Goal: Task Accomplishment & Management: Manage account settings

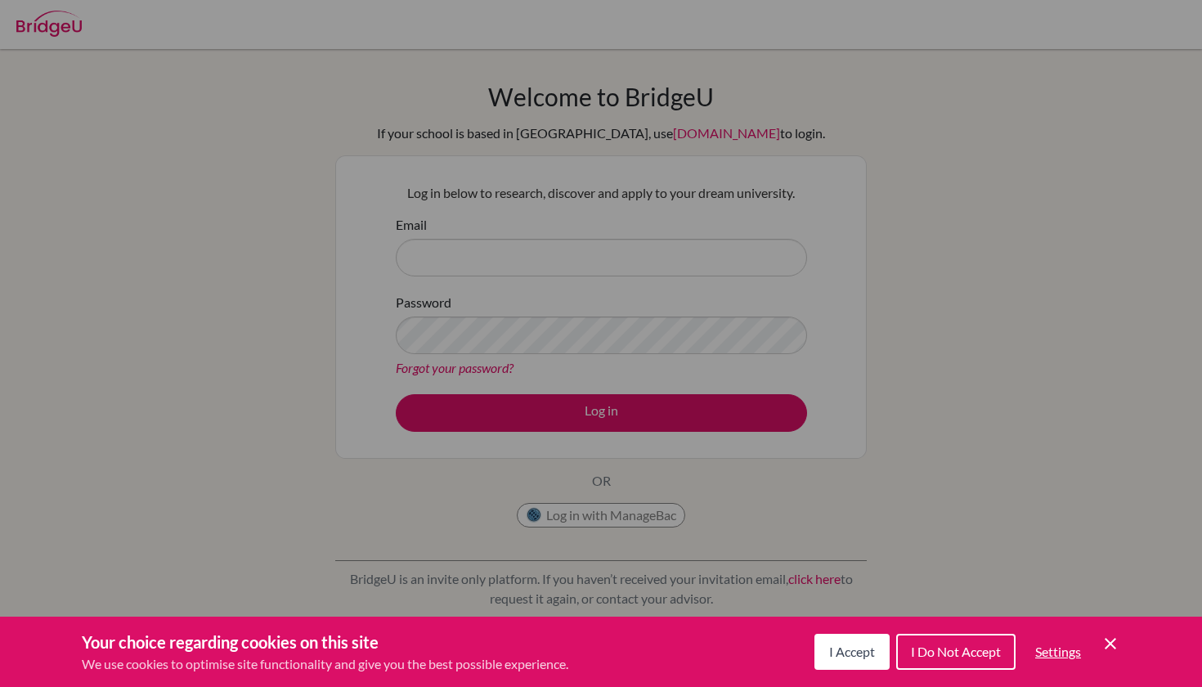
click at [1118, 645] on icon "Cookie Control Close Icon" at bounding box center [1111, 644] width 20 height 20
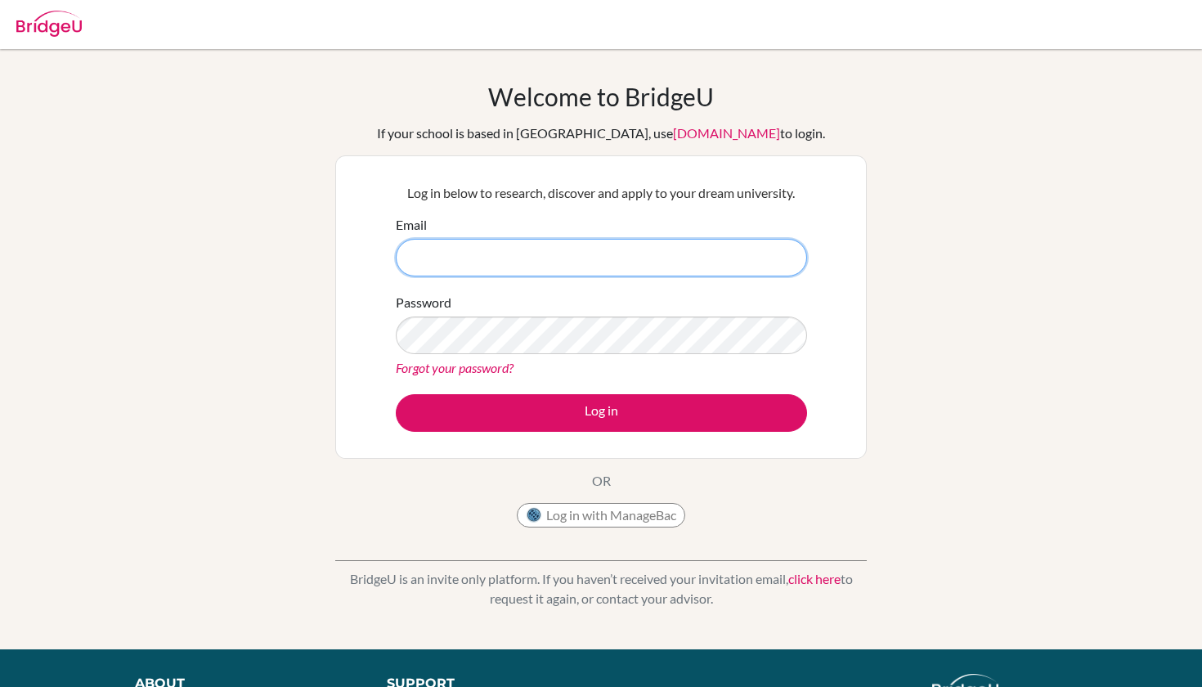
click at [597, 261] on input "Email" at bounding box center [601, 258] width 411 height 38
type input "20233274@jsh.kindai.ac.jp"
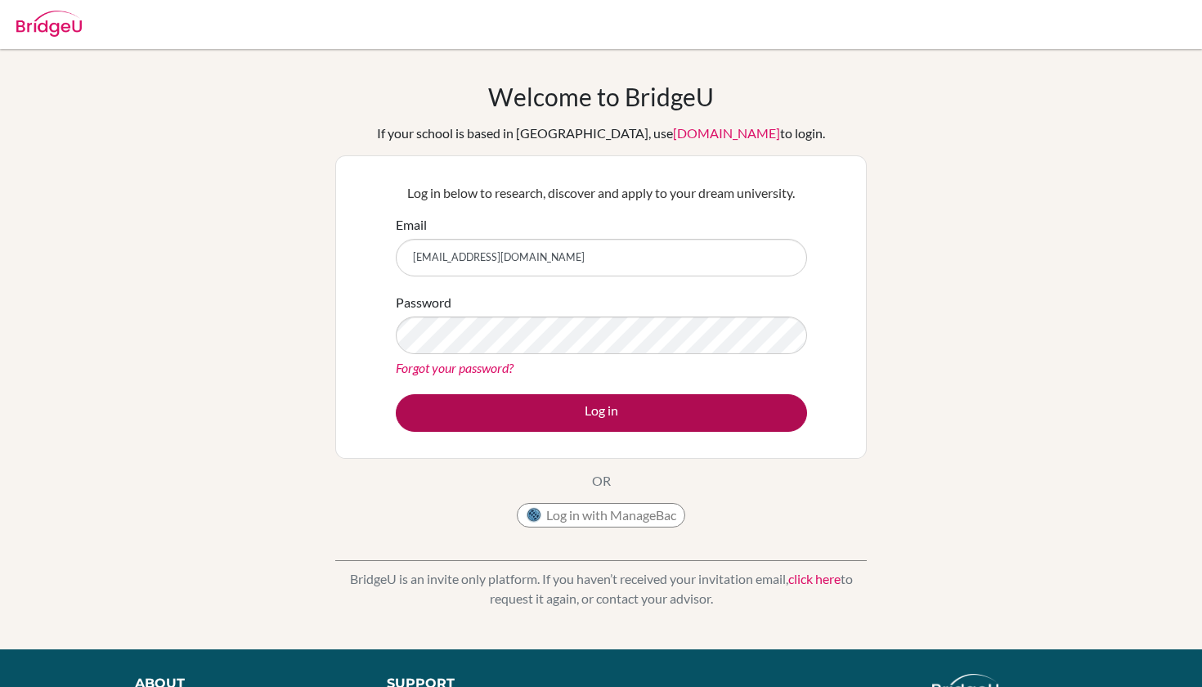
click at [576, 418] on button "Log in" at bounding box center [601, 413] width 411 height 38
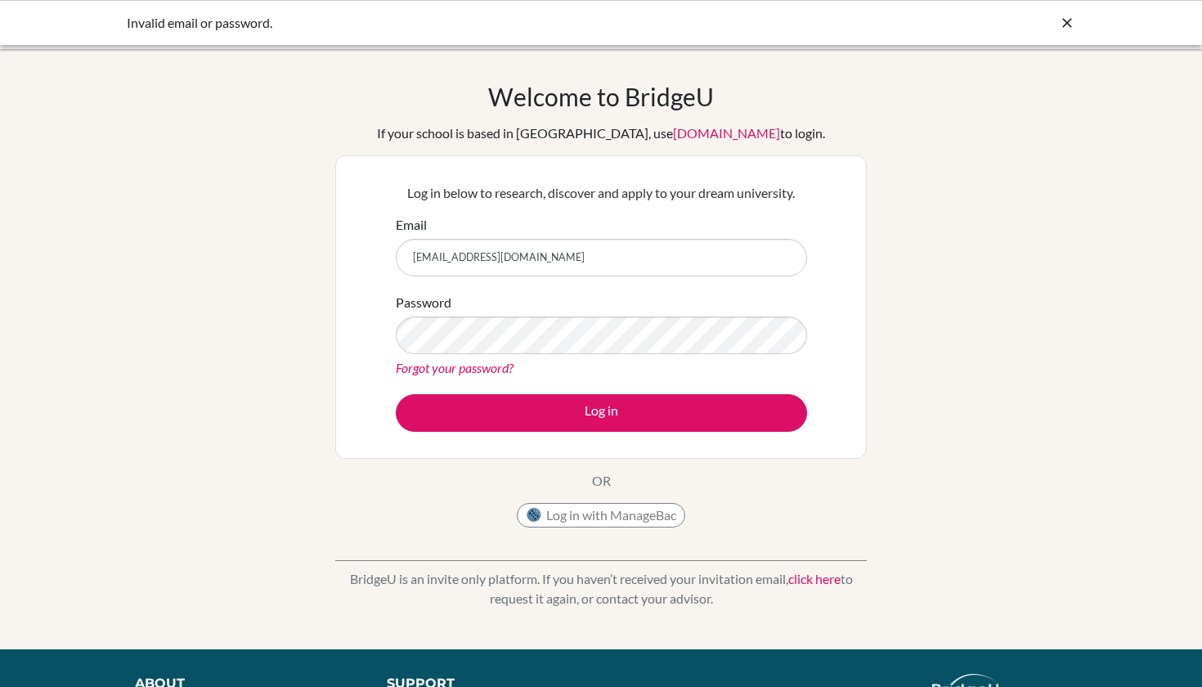
click at [600, 514] on button "Log in with ManageBac" at bounding box center [601, 515] width 168 height 25
click at [612, 513] on button "Log in with ManageBac" at bounding box center [601, 515] width 168 height 25
click at [610, 520] on button "Log in with ManageBac" at bounding box center [601, 515] width 168 height 25
click at [615, 514] on button "Log in with ManageBac" at bounding box center [601, 515] width 168 height 25
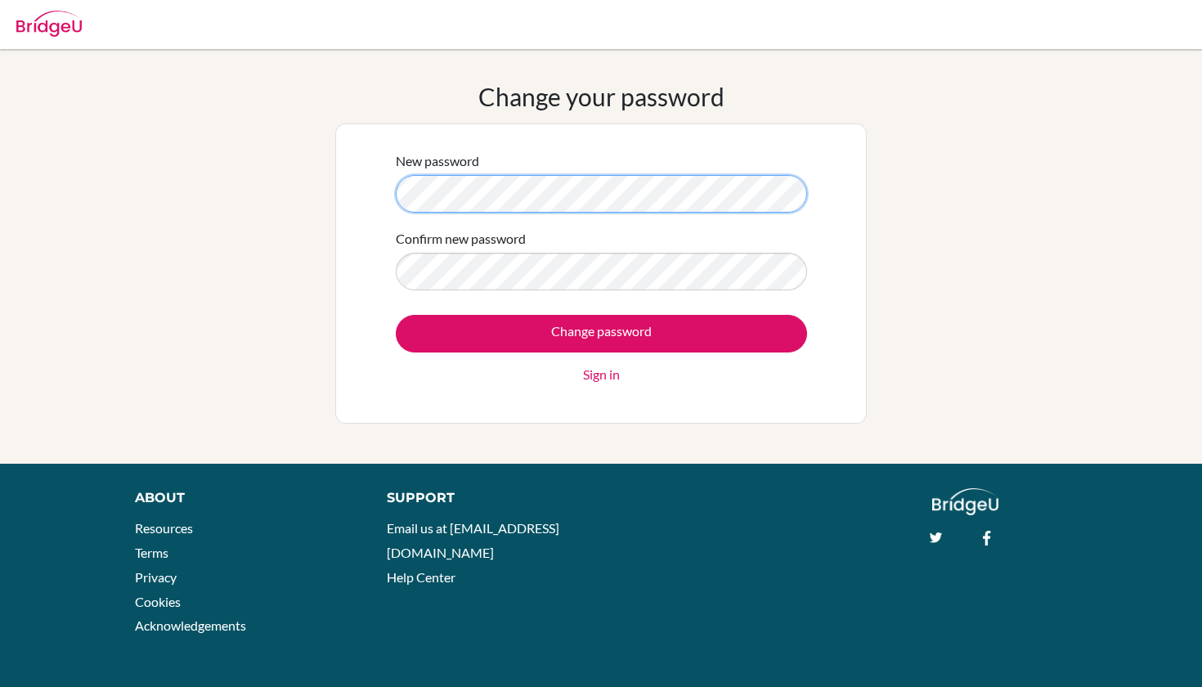
click at [695, 213] on form "New password Confirm new password Change password Sign in" at bounding box center [601, 267] width 411 height 233
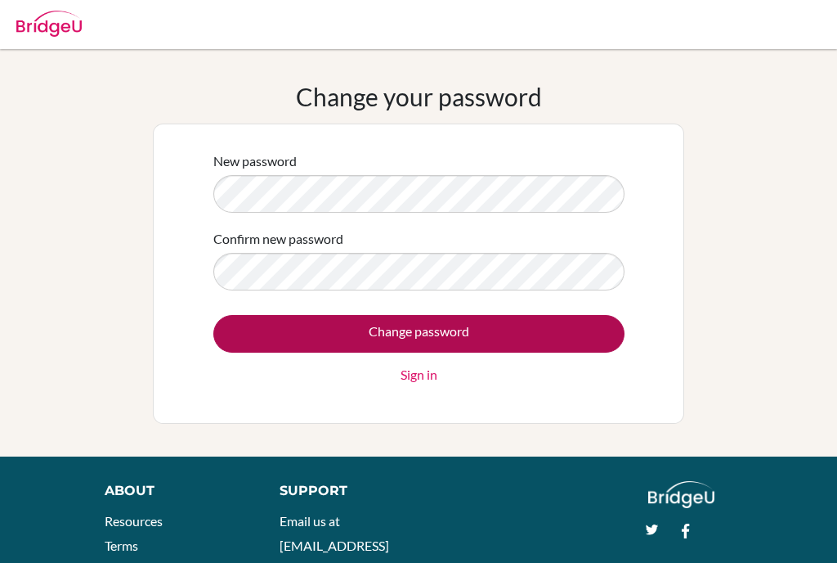
click at [426, 338] on input "Change password" at bounding box center [418, 334] width 411 height 38
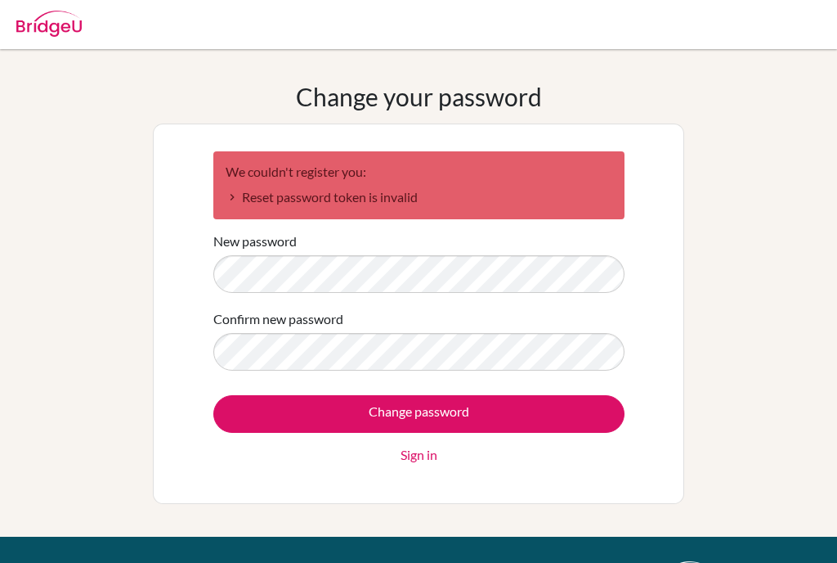
click at [50, 354] on div "Change your password We couldn't register you: Reset password token is invalid …" at bounding box center [418, 293] width 837 height 422
click at [496, 307] on form "We couldn't register you: Reset password token is invalid New password Confirm …" at bounding box center [418, 307] width 411 height 313
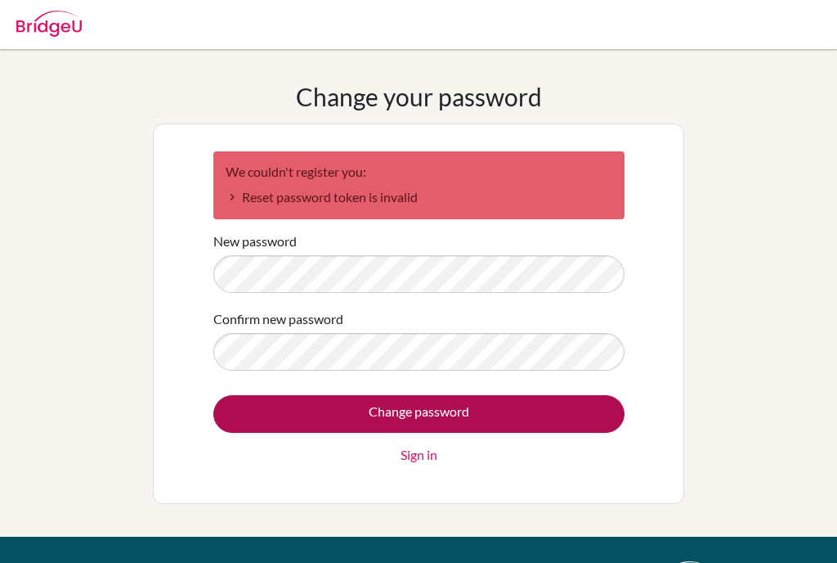
click at [467, 412] on input "Change password" at bounding box center [418, 414] width 411 height 38
click at [483, 403] on input "Change password" at bounding box center [418, 414] width 411 height 38
click at [408, 418] on input "Change password" at bounding box center [418, 414] width 411 height 38
click at [441, 406] on input "Change password" at bounding box center [418, 414] width 411 height 38
click at [433, 405] on input "Change password" at bounding box center [418, 414] width 411 height 38
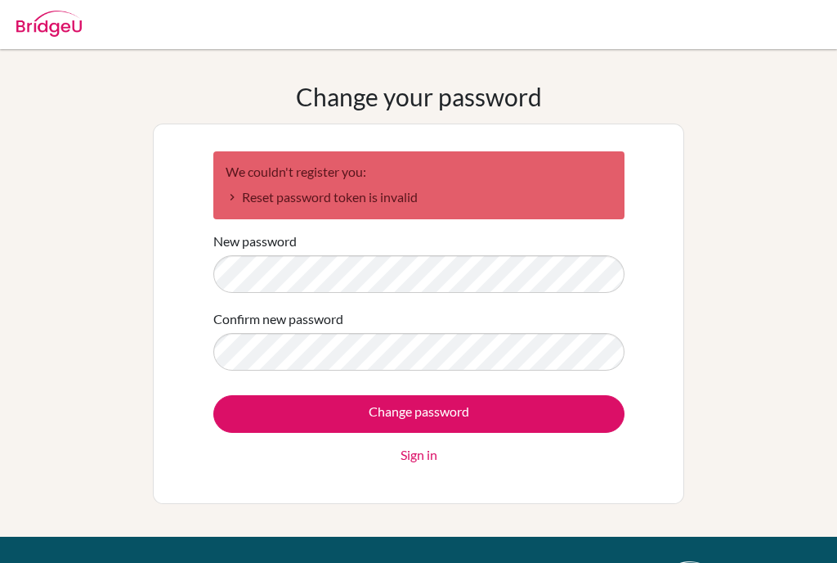
click at [430, 456] on link "Sign in" at bounding box center [419, 455] width 37 height 20
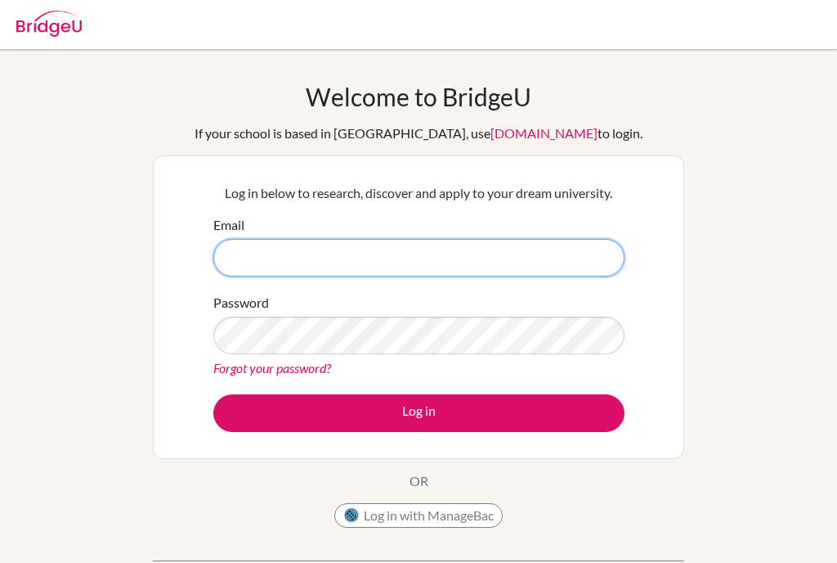
type input "[EMAIL_ADDRESS][DOMAIN_NAME]"
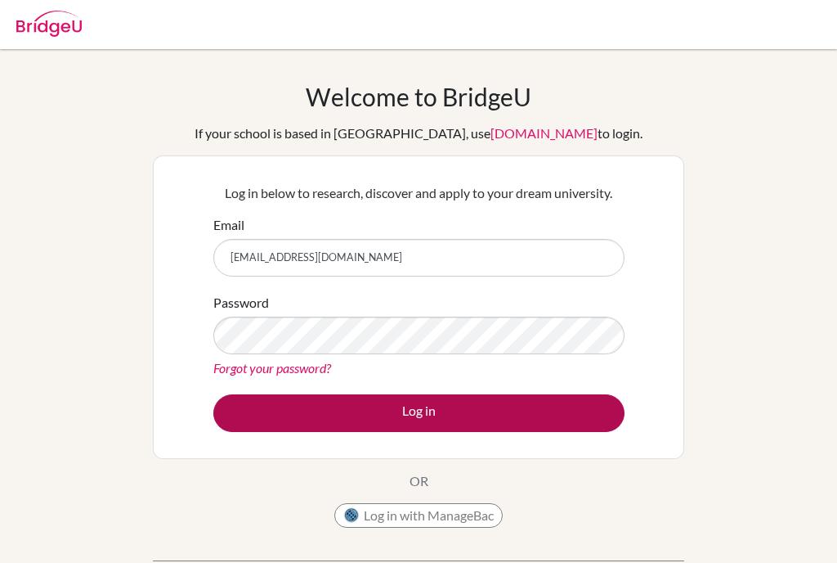
click at [440, 402] on button "Log in" at bounding box center [418, 413] width 411 height 38
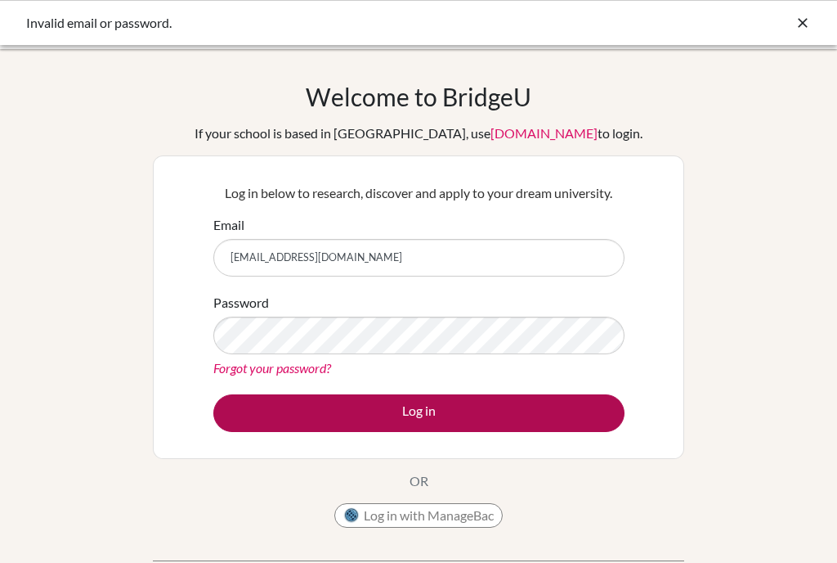
click at [437, 411] on button "Log in" at bounding box center [418, 413] width 411 height 38
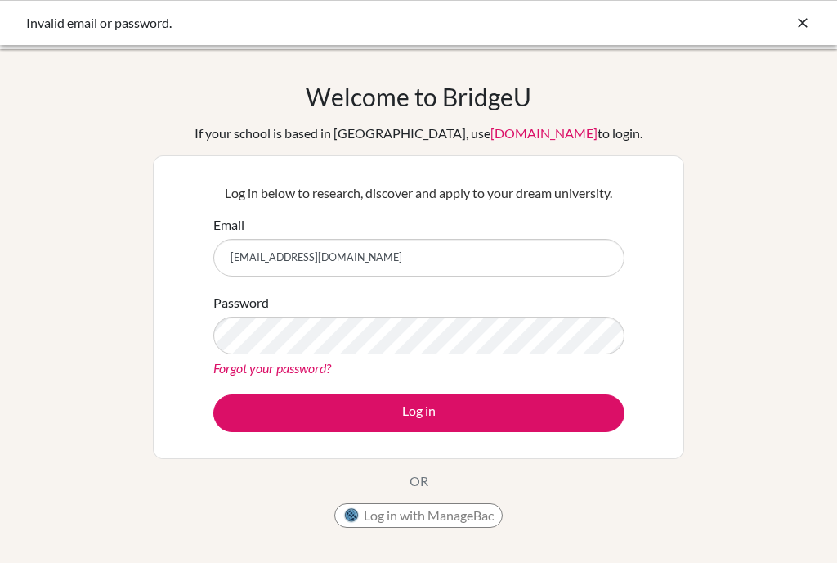
click at [449, 281] on form "Email [EMAIL_ADDRESS][DOMAIN_NAME] Password Forgot your password? Log in" at bounding box center [418, 323] width 411 height 217
click at [426, 315] on div "Password Forgot your password?" at bounding box center [418, 335] width 411 height 85
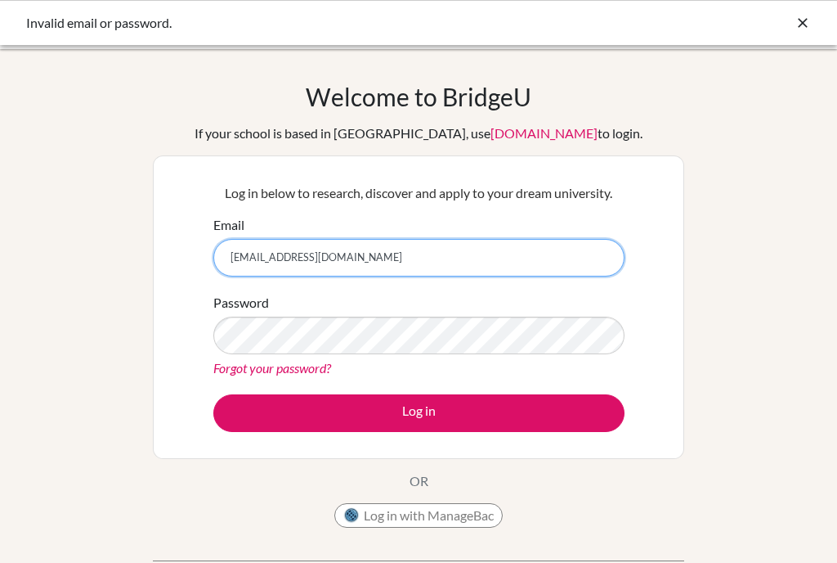
drag, startPoint x: 369, startPoint y: 260, endPoint x: 173, endPoint y: 259, distance: 196.3
click at [172, 258] on div "Log in below to research, discover and apply to your dream university. Email [E…" at bounding box center [419, 306] width 532 height 303
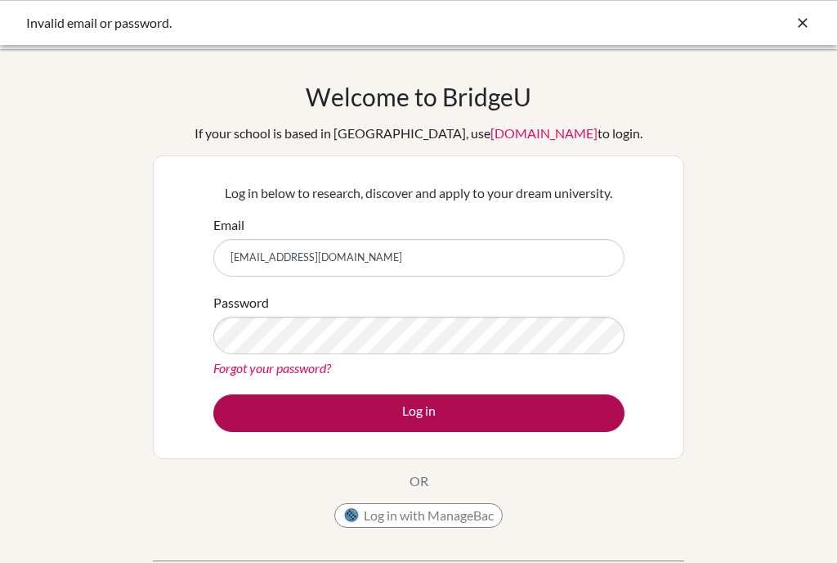
click at [479, 422] on button "Log in" at bounding box center [418, 413] width 411 height 38
click at [483, 404] on button "Log in" at bounding box center [418, 413] width 411 height 38
click at [405, 416] on button "Log in" at bounding box center [418, 413] width 411 height 38
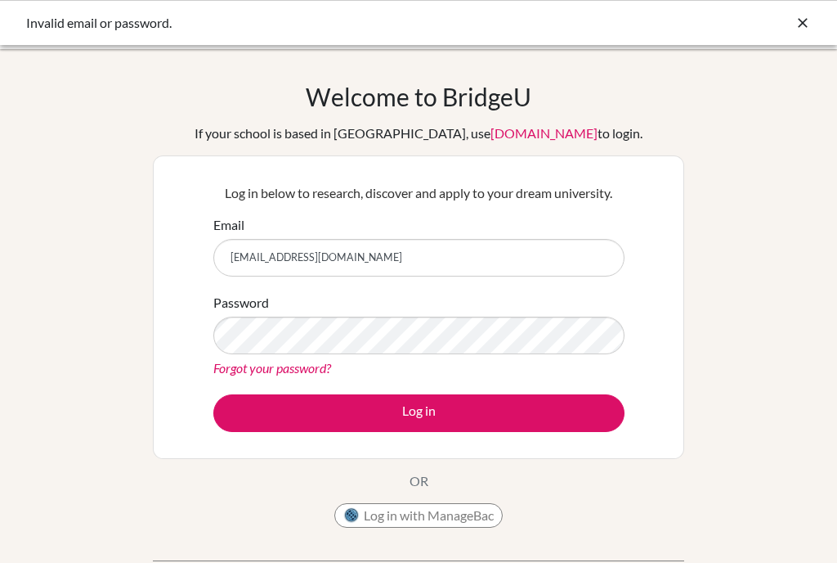
click at [796, 129] on div "Welcome to [GEOGRAPHIC_DATA] If your school is based in [GEOGRAPHIC_DATA], use …" at bounding box center [418, 349] width 837 height 535
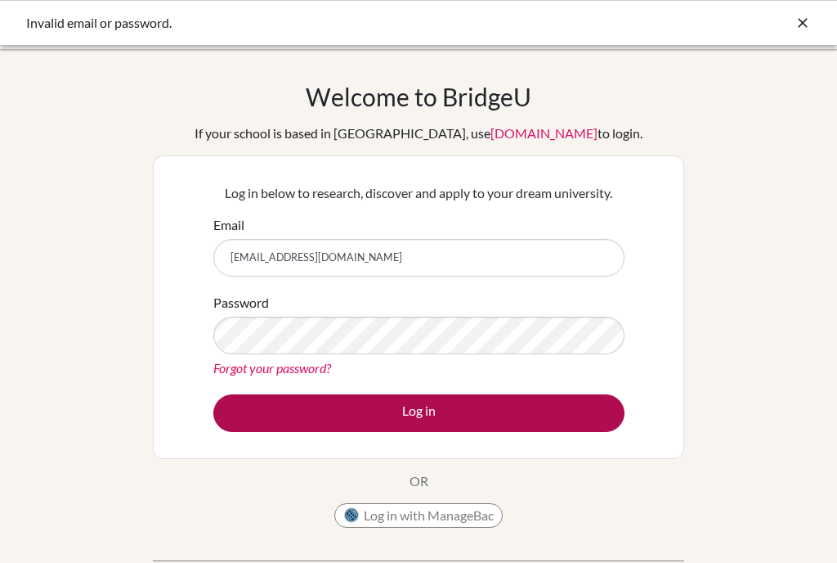
click at [554, 417] on button "Log in" at bounding box center [418, 413] width 411 height 38
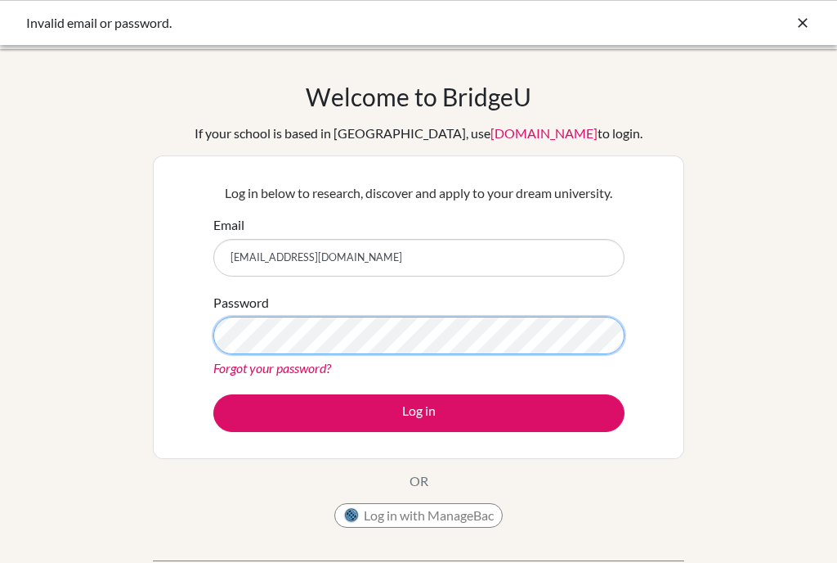
click at [419, 412] on button "Log in" at bounding box center [418, 413] width 411 height 38
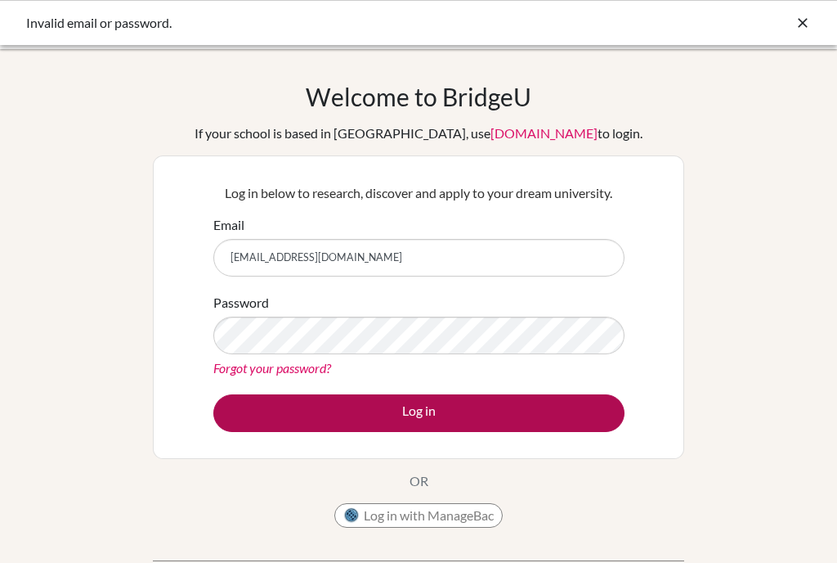
click at [399, 403] on button "Log in" at bounding box center [418, 413] width 411 height 38
click at [427, 413] on button "Log in" at bounding box center [418, 413] width 411 height 38
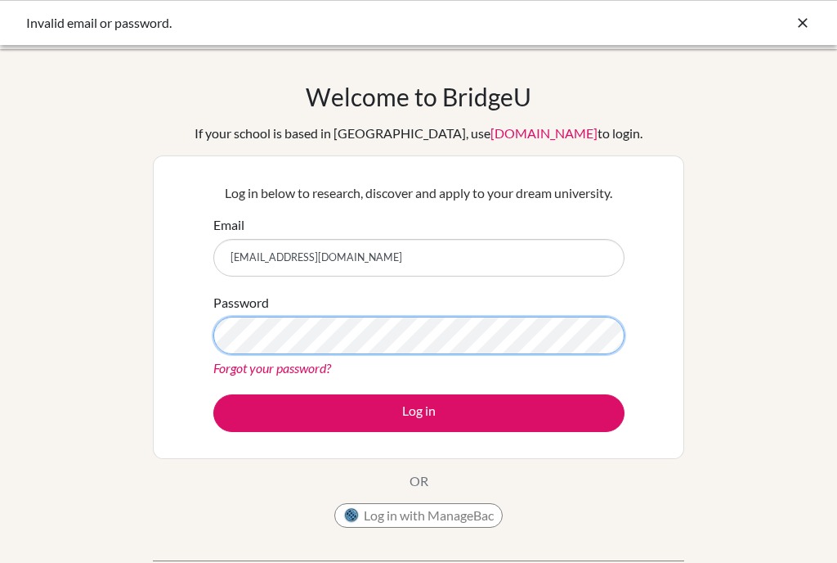
click at [419, 412] on button "Log in" at bounding box center [418, 413] width 411 height 38
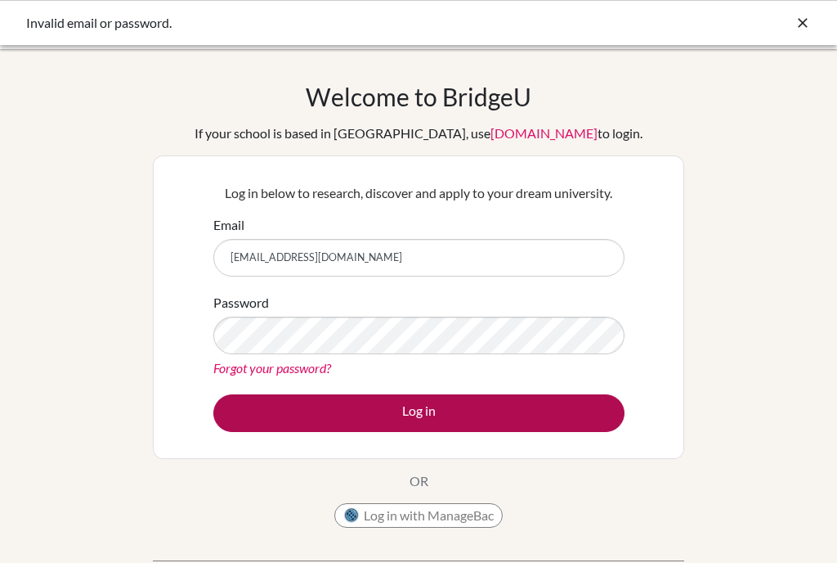
click at [354, 409] on button "Log in" at bounding box center [418, 413] width 411 height 38
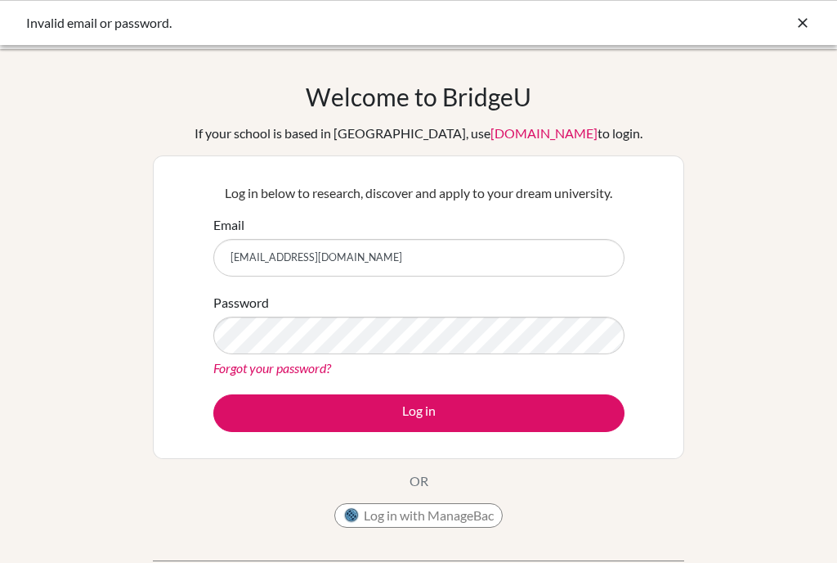
click at [400, 283] on form "Email 20233274@jsh.kindai.ac.jp Password Forgot your password? Log in" at bounding box center [418, 323] width 411 height 217
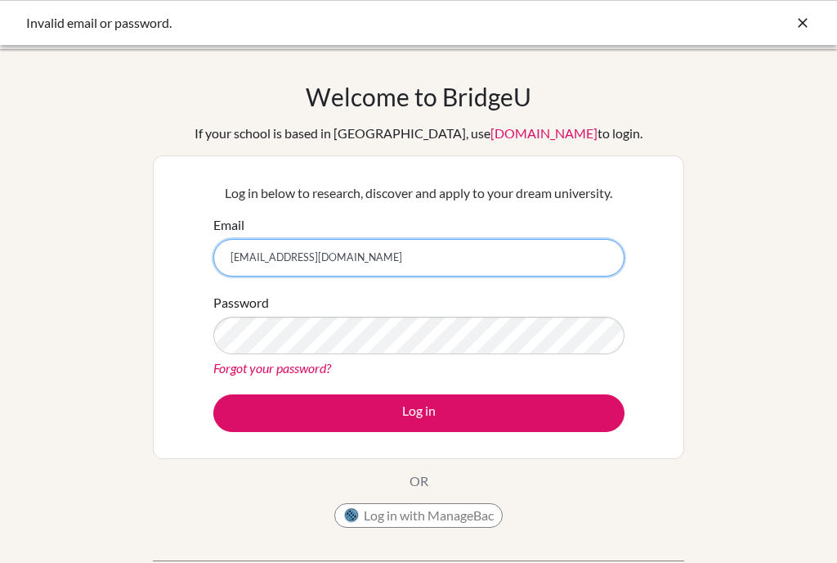
click at [412, 259] on input "[EMAIL_ADDRESS][DOMAIN_NAME]" at bounding box center [418, 258] width 411 height 38
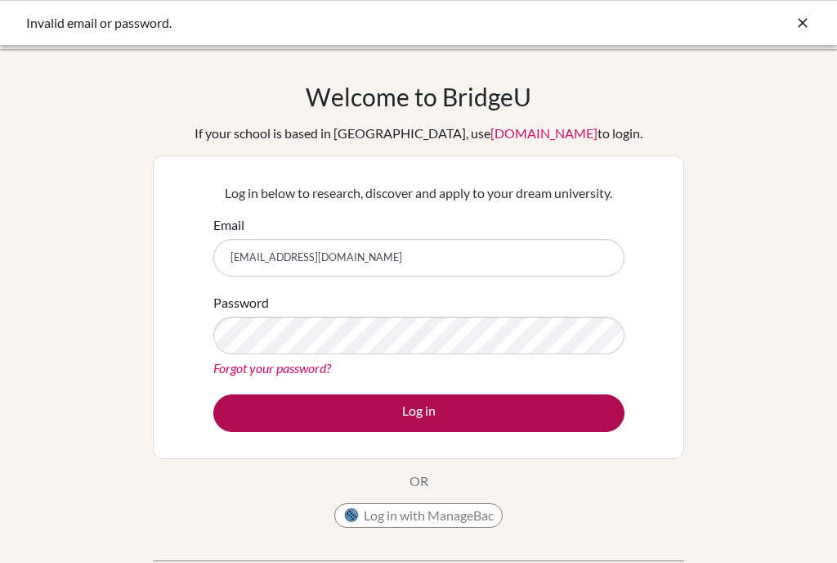
click at [509, 411] on button "Log in" at bounding box center [418, 413] width 411 height 38
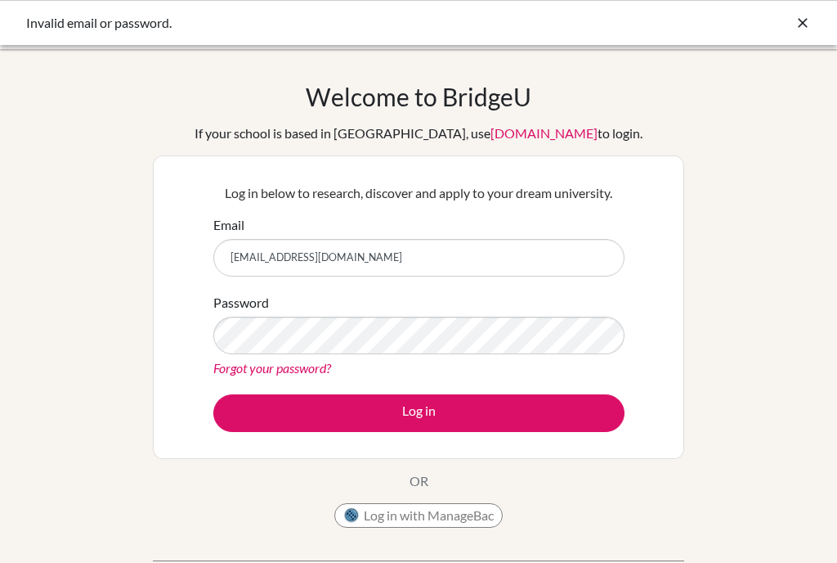
click at [739, 322] on div "Welcome to BridgeU If your school is based in China, use app.bridge-u.com.cn to…" at bounding box center [418, 349] width 837 height 535
click at [552, 231] on div "Email 20233274@jsh.kindai.ac.jp" at bounding box center [418, 245] width 411 height 61
click at [715, 352] on div "Welcome to BridgeU If your school is based in China, use app.bridge-u.com.cn to…" at bounding box center [418, 349] width 837 height 535
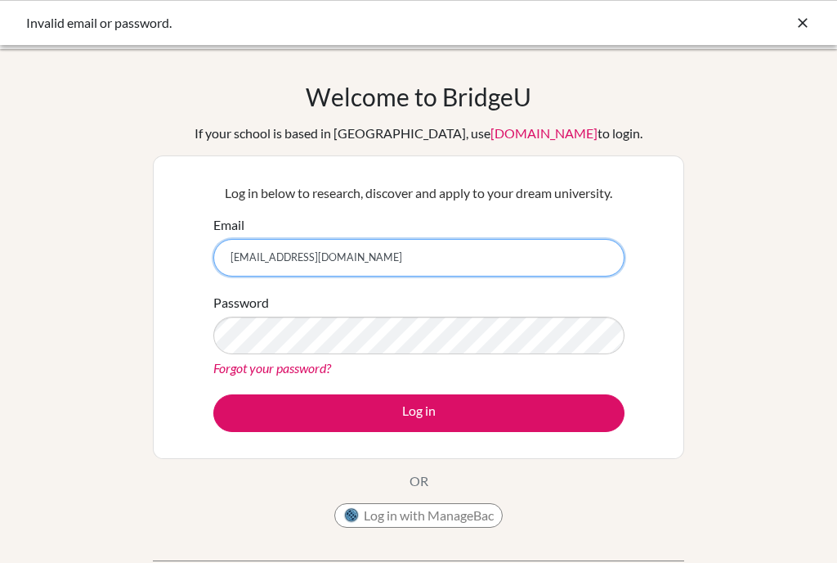
click at [504, 263] on input "[EMAIL_ADDRESS][DOMAIN_NAME]" at bounding box center [418, 258] width 411 height 38
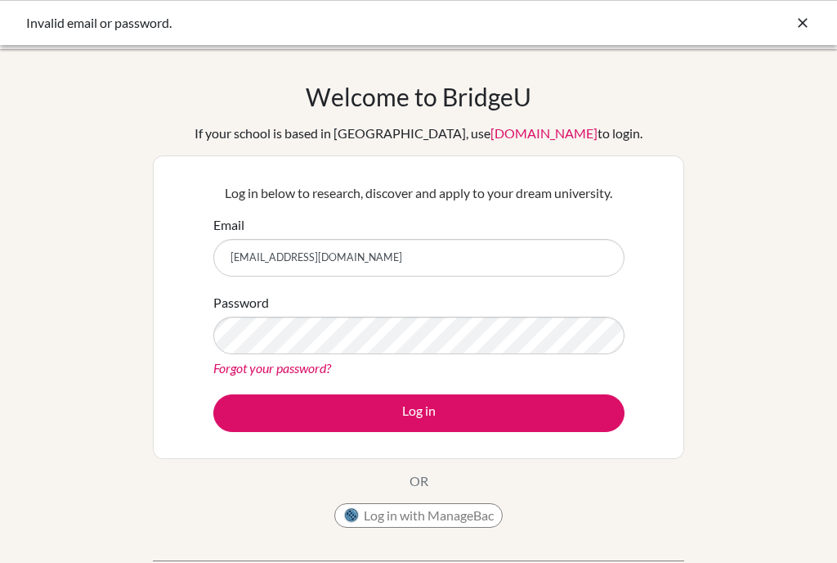
click at [770, 247] on div "Welcome to BridgeU If your school is based in China, use app.bridge-u.com.cn to…" at bounding box center [418, 349] width 837 height 535
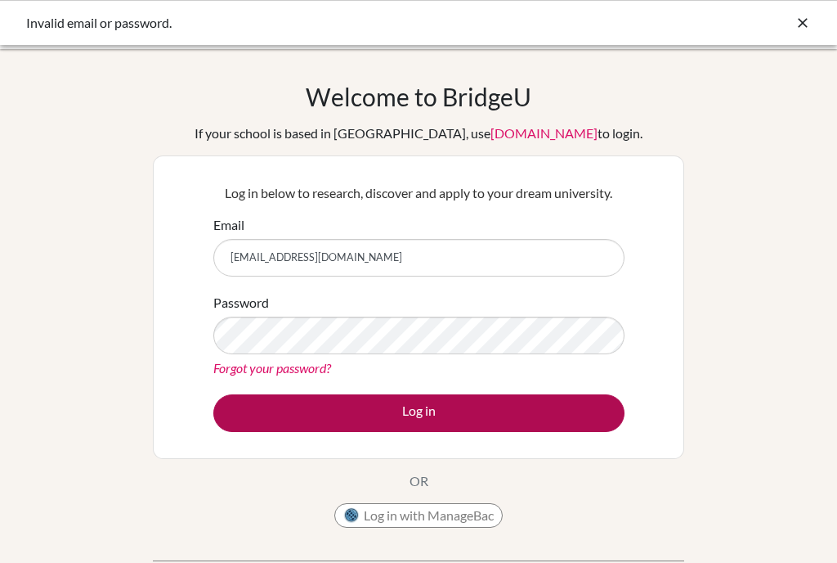
click at [430, 421] on button "Log in" at bounding box center [418, 413] width 411 height 38
click at [413, 416] on button "Log in" at bounding box center [418, 413] width 411 height 38
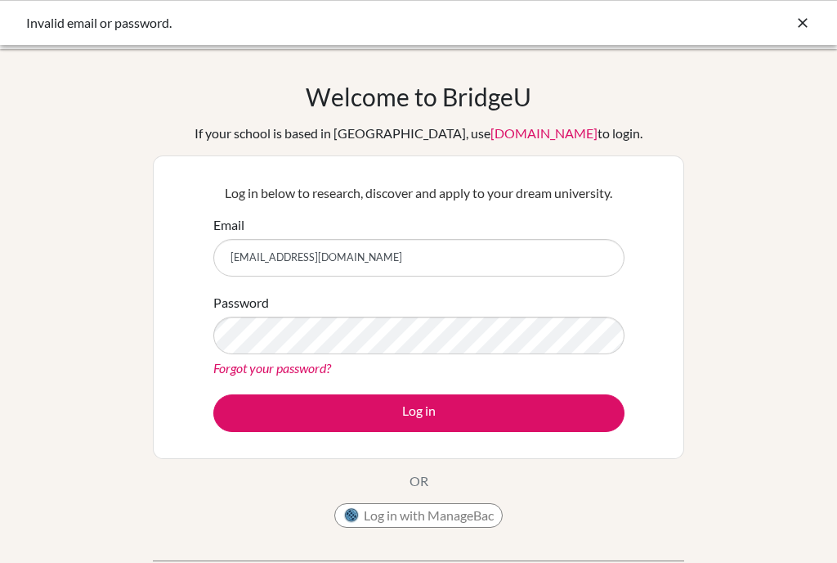
click at [298, 370] on link "Forgot your password?" at bounding box center [272, 368] width 118 height 16
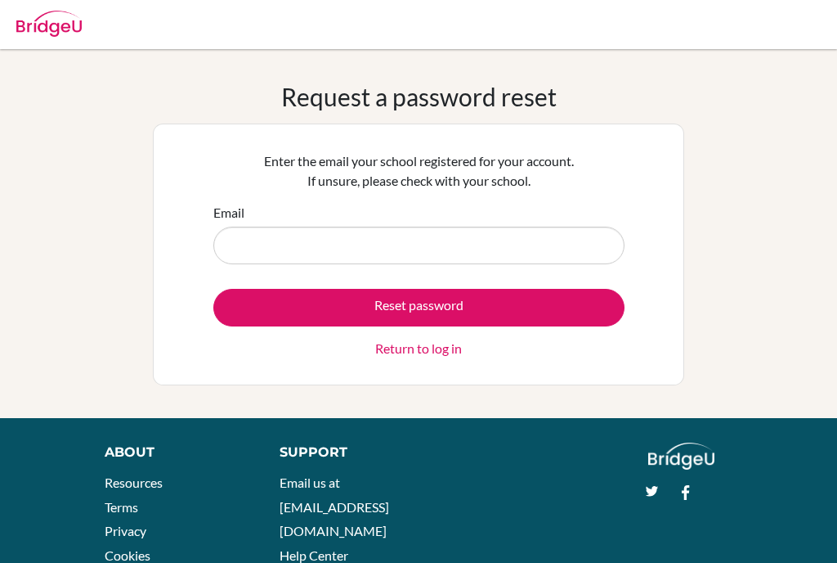
click at [397, 215] on div "Email" at bounding box center [418, 233] width 411 height 61
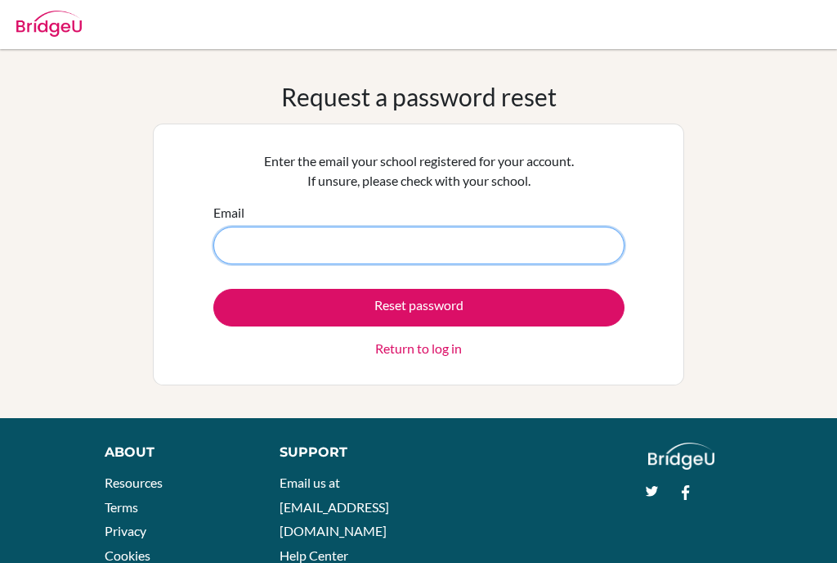
click at [395, 261] on input "Email" at bounding box center [418, 246] width 411 height 38
type input "20233274@jsh.kindai.ac.jp"
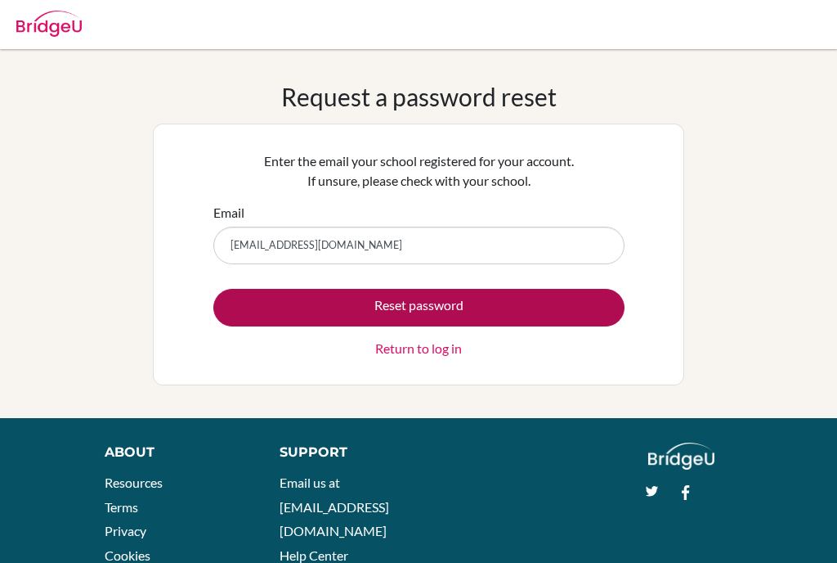
click at [399, 305] on button "Reset password" at bounding box center [418, 308] width 411 height 38
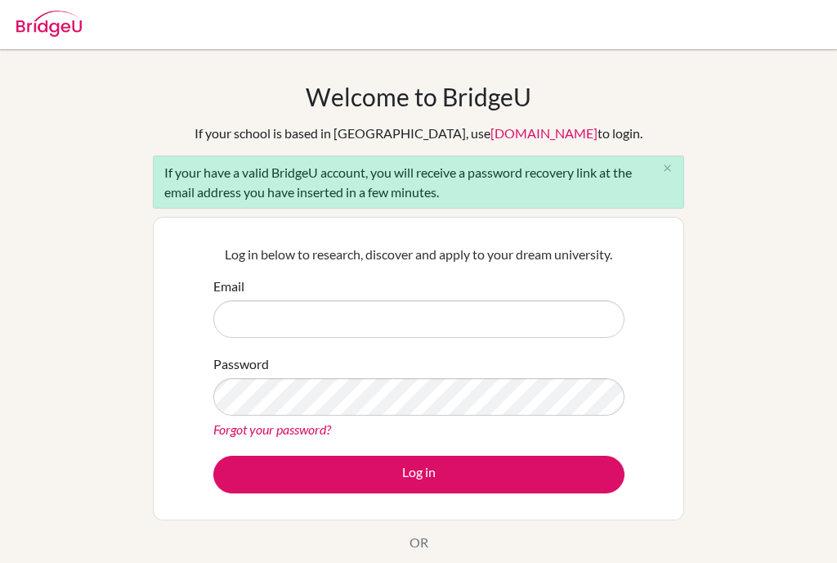
click at [725, 289] on div "Welcome to BridgeU If your school is based in China, use app.bridge-u.com.cn to…" at bounding box center [418, 380] width 837 height 596
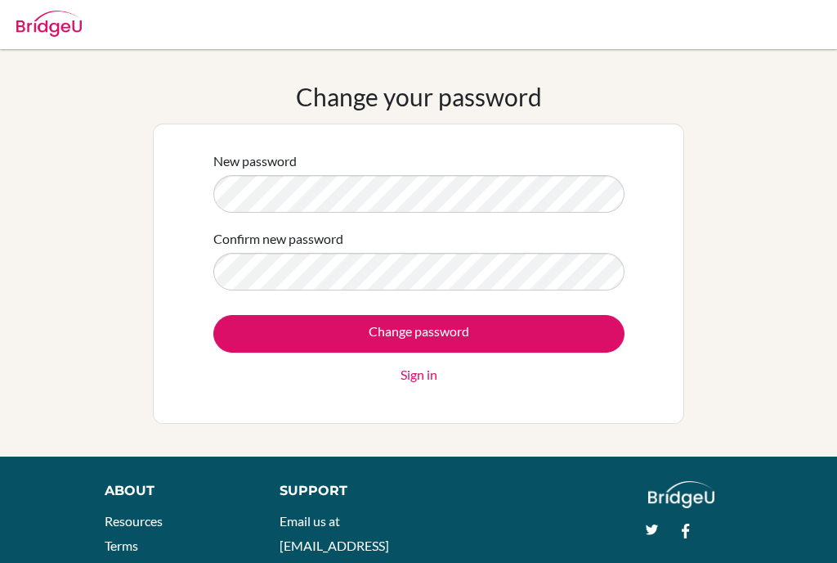
click at [330, 247] on label "Confirm new password" at bounding box center [278, 239] width 130 height 20
click at [724, 375] on div "Change your password New password Confirm new password Change password Sign in" at bounding box center [418, 253] width 837 height 342
click at [463, 360] on div "Change password Sign in" at bounding box center [418, 350] width 411 height 70
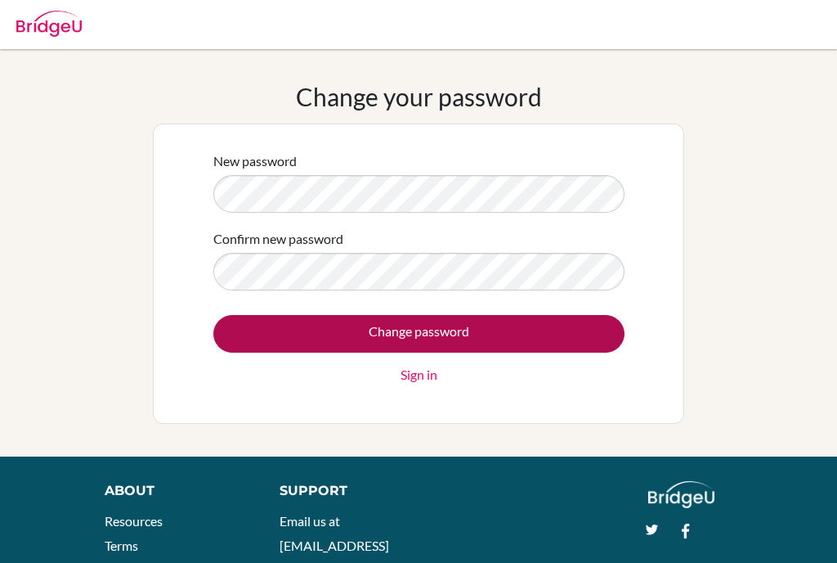
click at [446, 325] on input "Change password" at bounding box center [418, 334] width 411 height 38
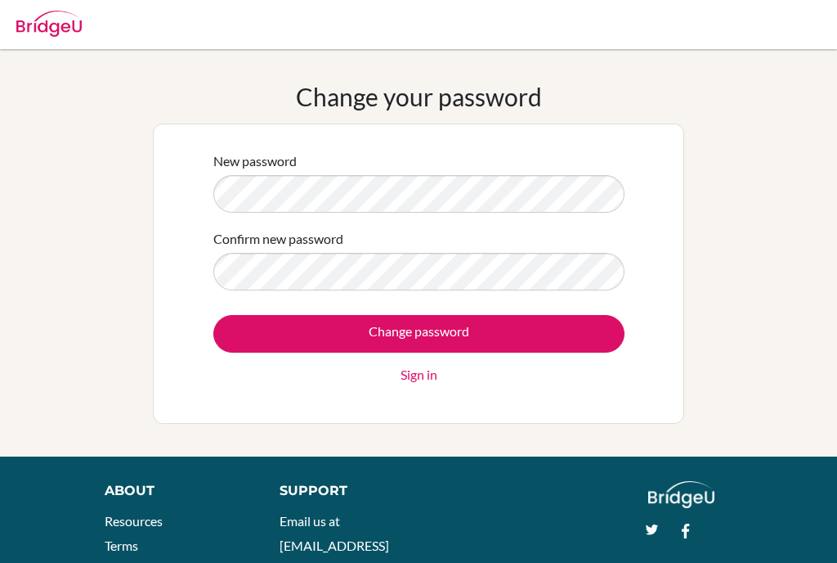
click at [422, 380] on link "Sign in" at bounding box center [419, 375] width 37 height 20
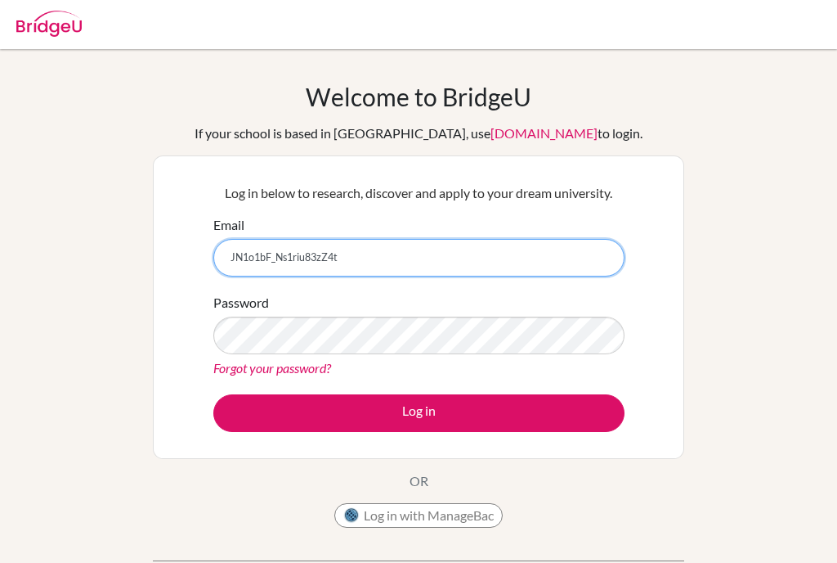
click at [361, 254] on input "JN1o1bF_Ns1riu83zZ4t" at bounding box center [418, 258] width 411 height 38
click at [415, 244] on input "JN1o1bF_Ns1riu83zZ4t" at bounding box center [418, 258] width 411 height 38
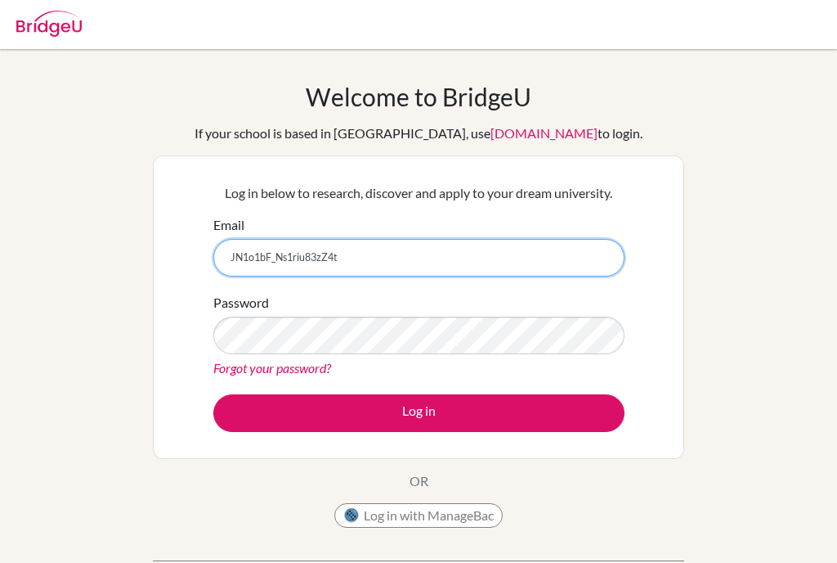
click at [415, 244] on input "JN1o1bF_Ns1riu83zZ4t" at bounding box center [418, 258] width 411 height 38
paste input "[EMAIL_ADDRESS][DOMAIN_NAME]"
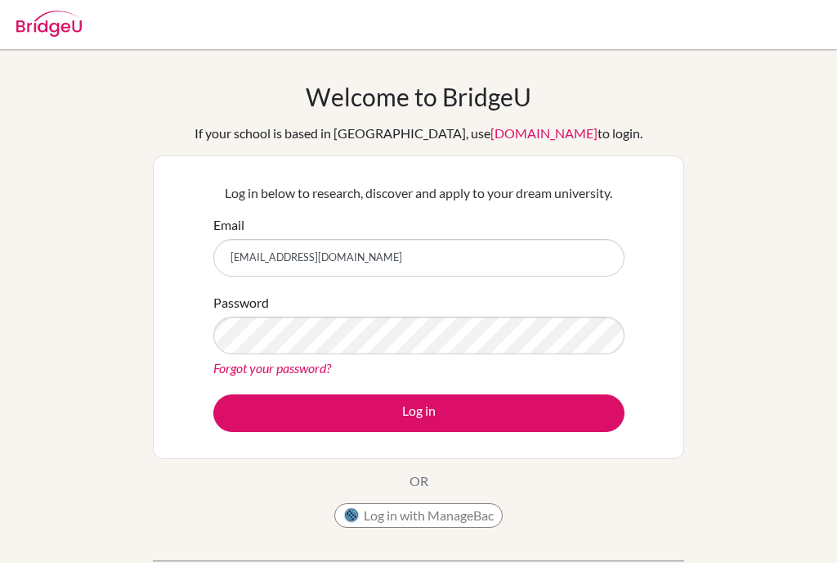
type input "[EMAIL_ADDRESS][DOMAIN_NAME]"
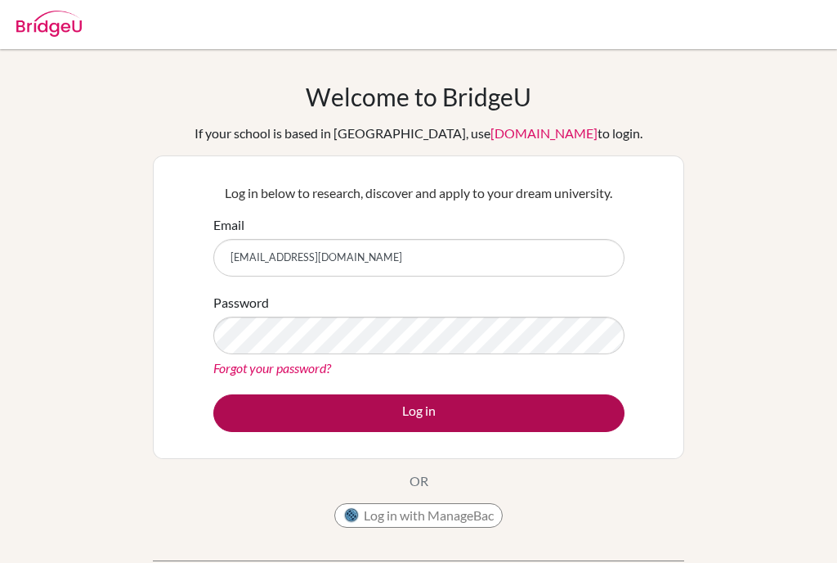
click at [365, 411] on button "Log in" at bounding box center [418, 413] width 411 height 38
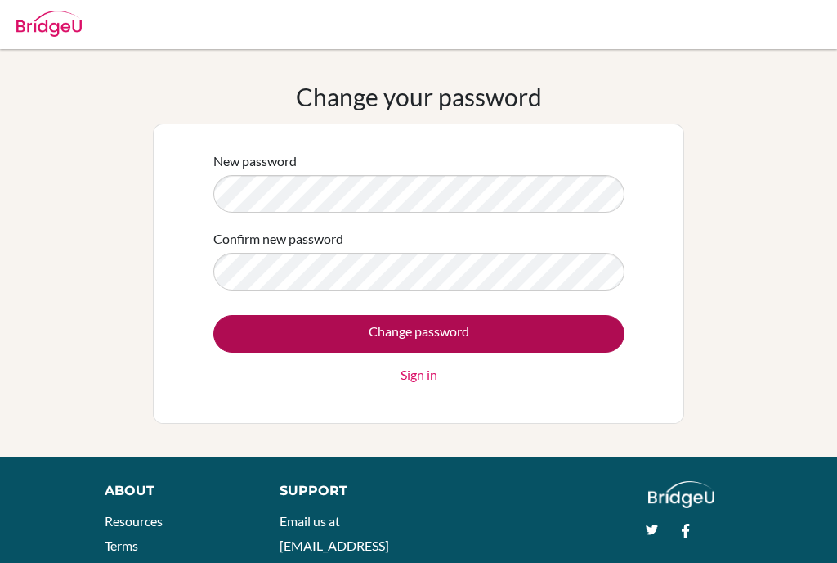
click at [501, 328] on input "Change password" at bounding box center [418, 334] width 411 height 38
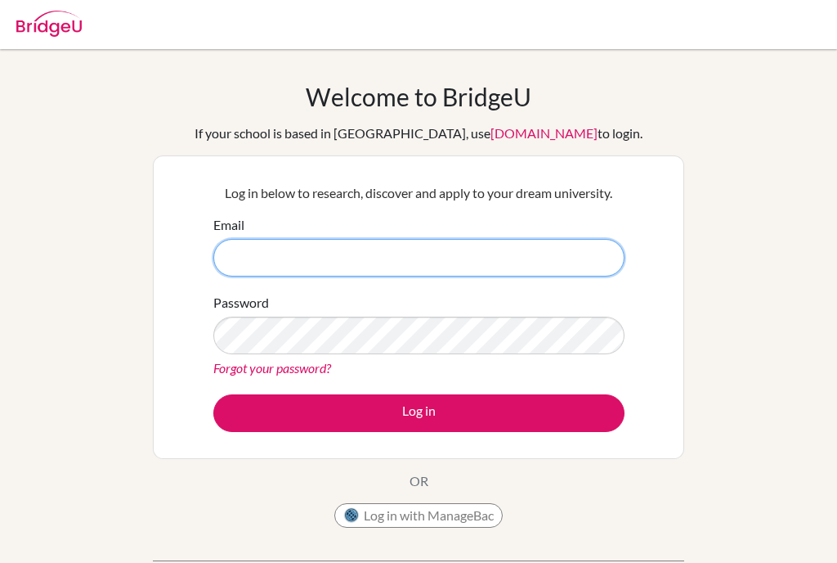
type input "[EMAIL_ADDRESS][DOMAIN_NAME]"
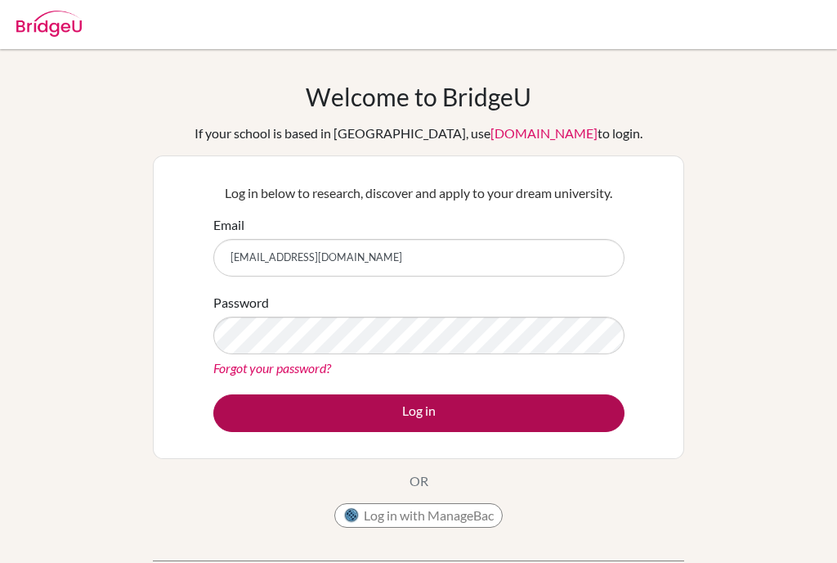
click at [405, 406] on button "Log in" at bounding box center [418, 413] width 411 height 38
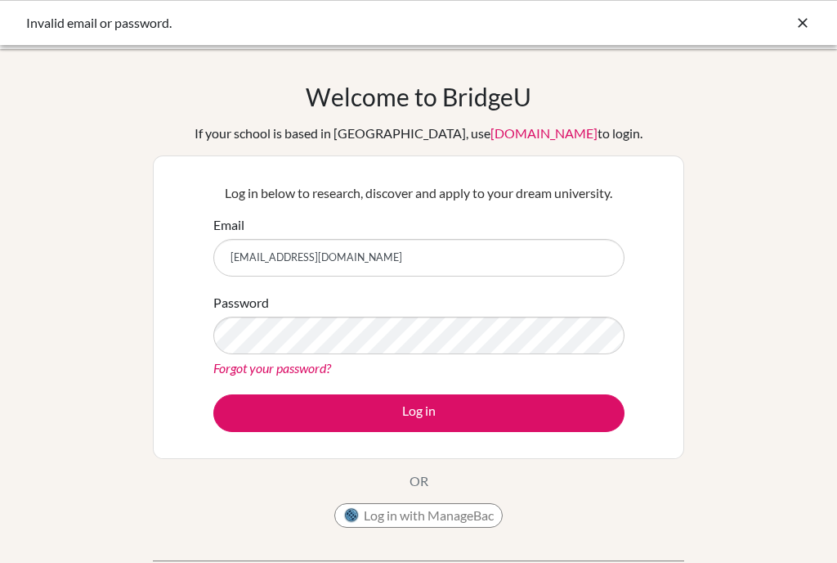
click at [515, 307] on div "Password Forgot your password?" at bounding box center [418, 335] width 411 height 85
click at [320, 368] on link "Forgot your password?" at bounding box center [272, 368] width 118 height 16
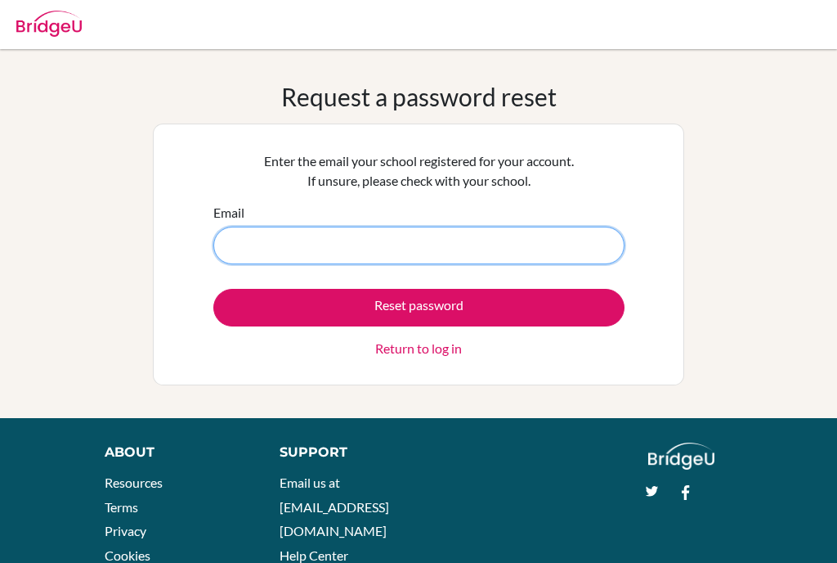
type input "[EMAIL_ADDRESS][DOMAIN_NAME]"
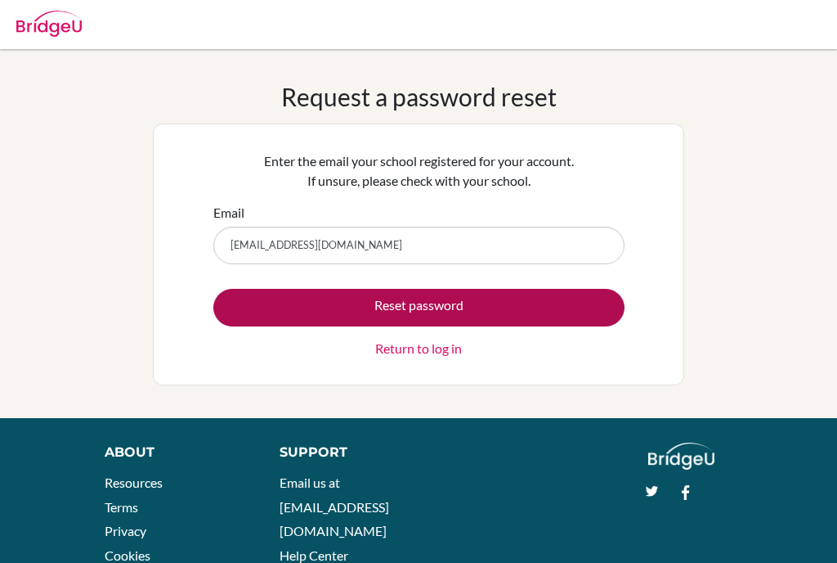
click at [420, 303] on button "Reset password" at bounding box center [418, 308] width 411 height 38
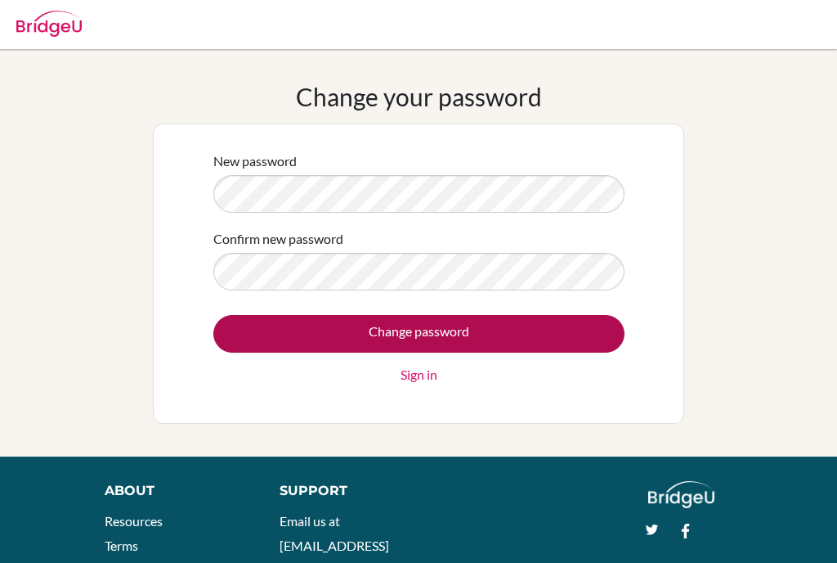
click at [479, 334] on input "Change password" at bounding box center [418, 334] width 411 height 38
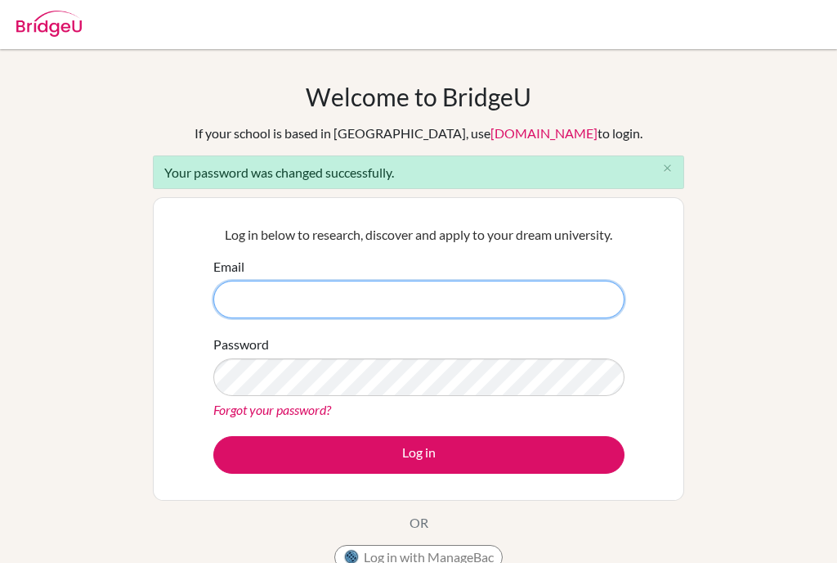
type input "[EMAIL_ADDRESS][DOMAIN_NAME]"
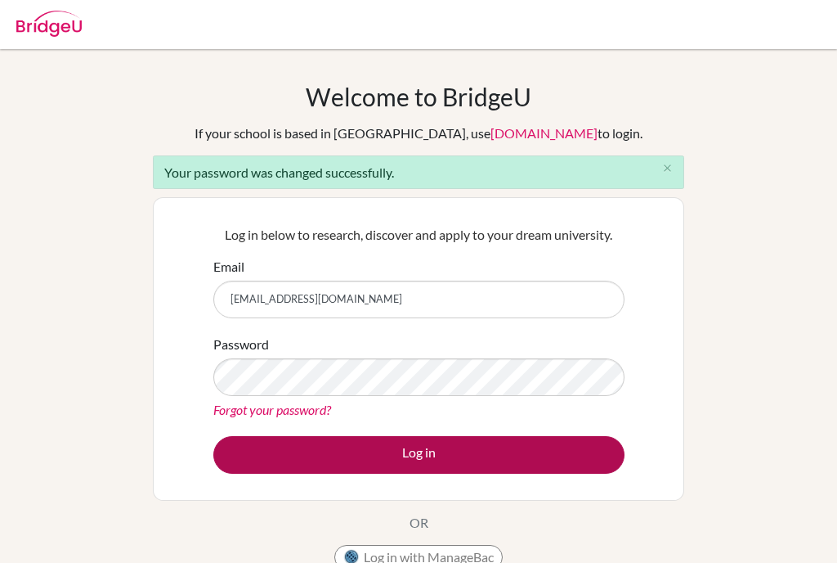
click at [370, 459] on button "Log in" at bounding box center [418, 455] width 411 height 38
